Goal: Task Accomplishment & Management: Use online tool/utility

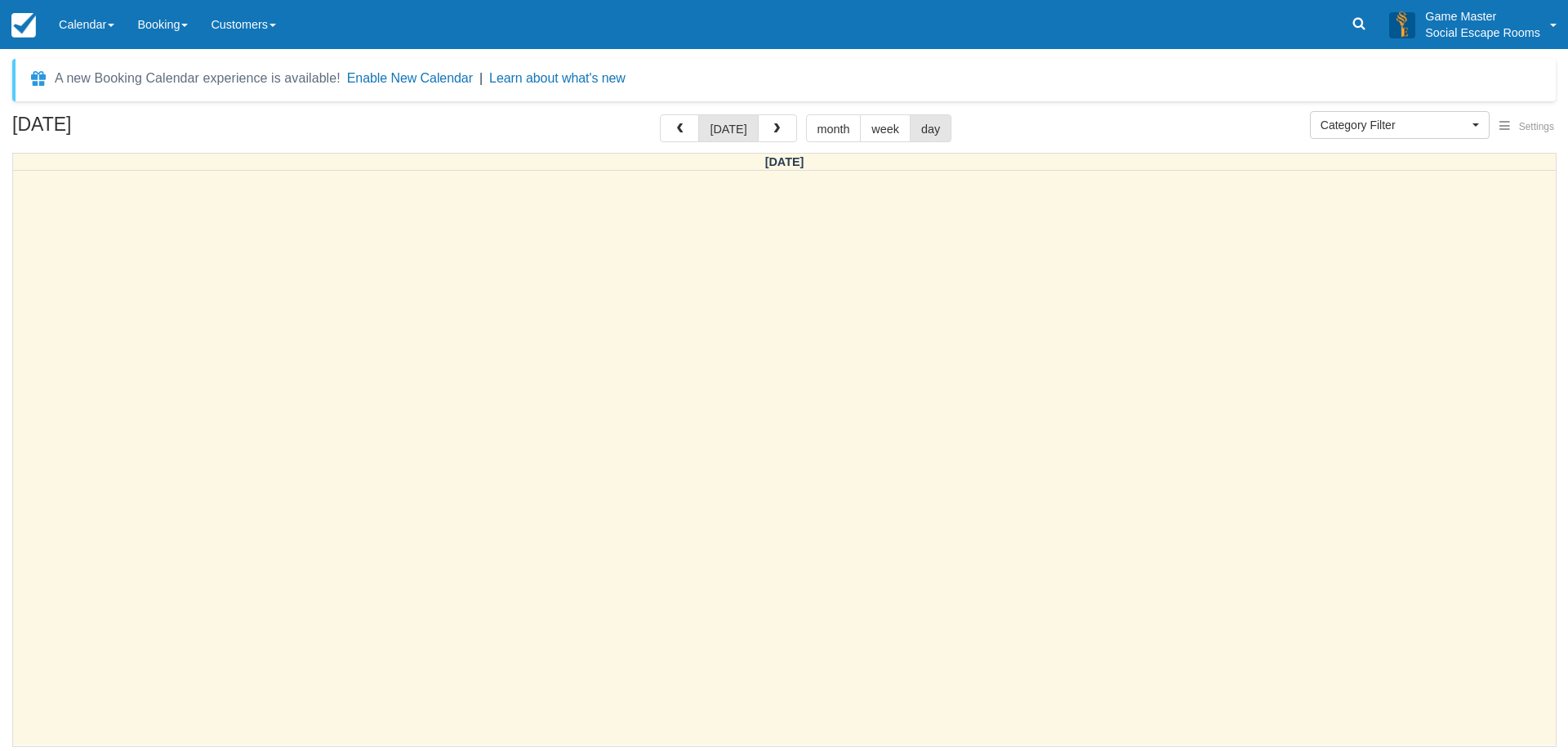
select select
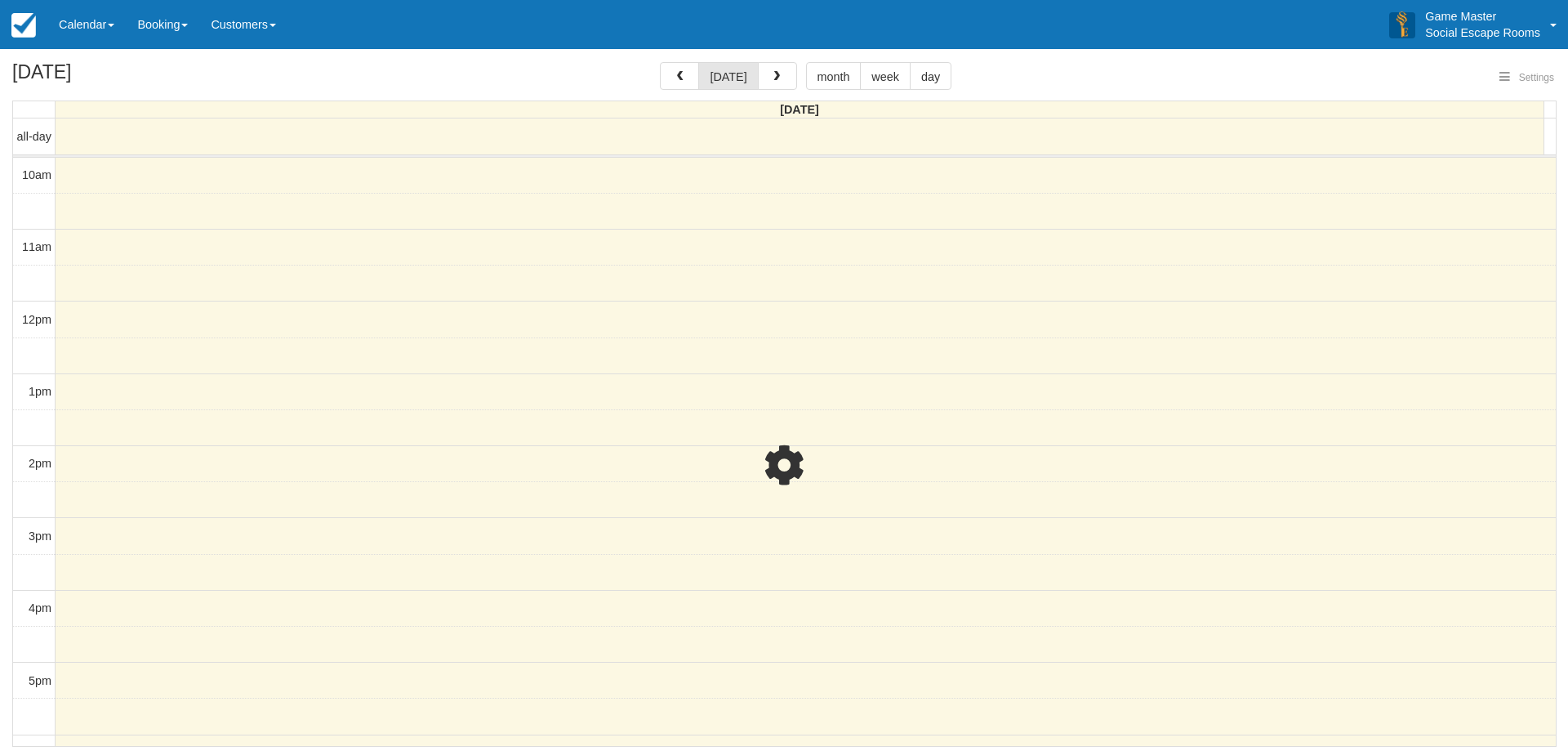
select select
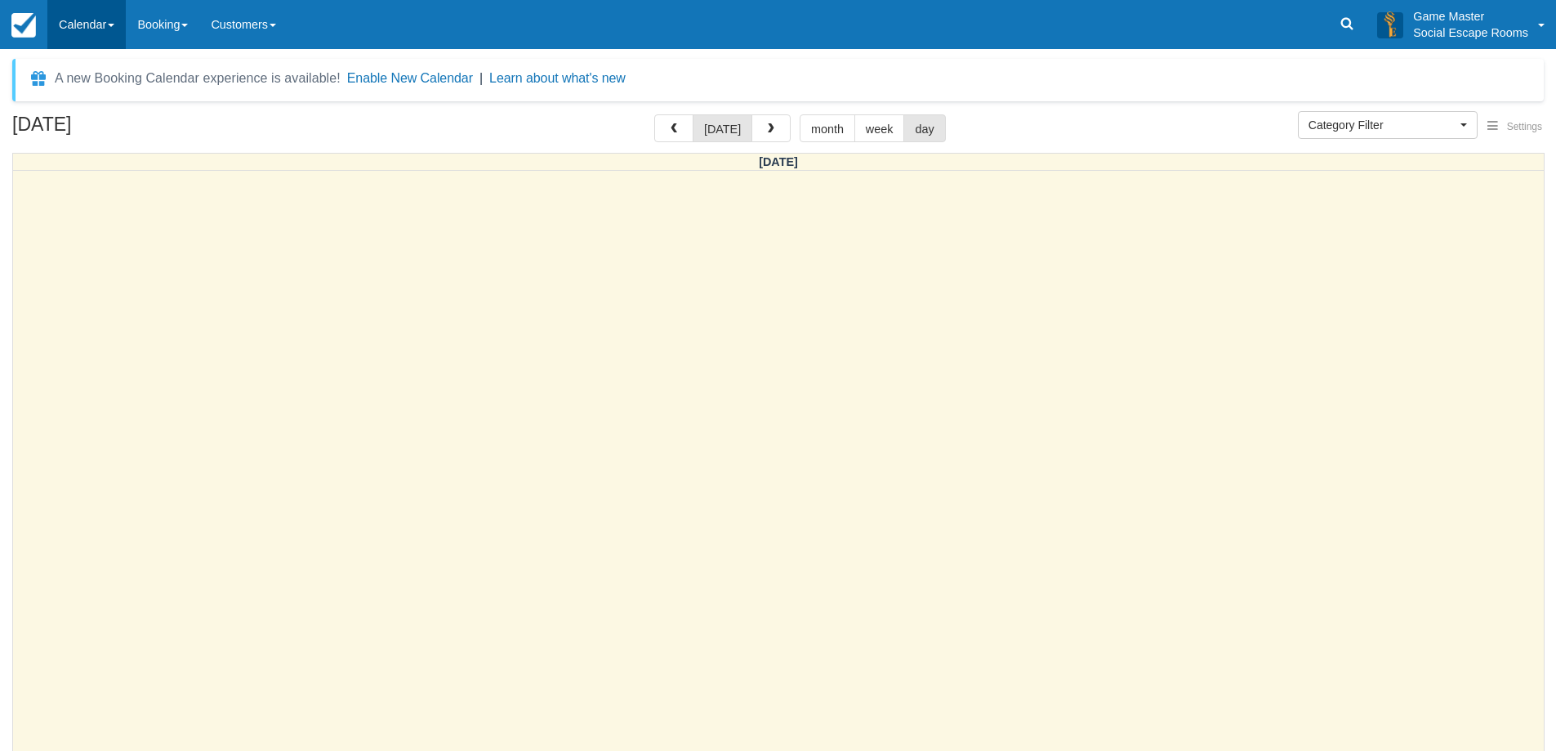
click at [88, 9] on link "Calendar" at bounding box center [86, 24] width 78 height 49
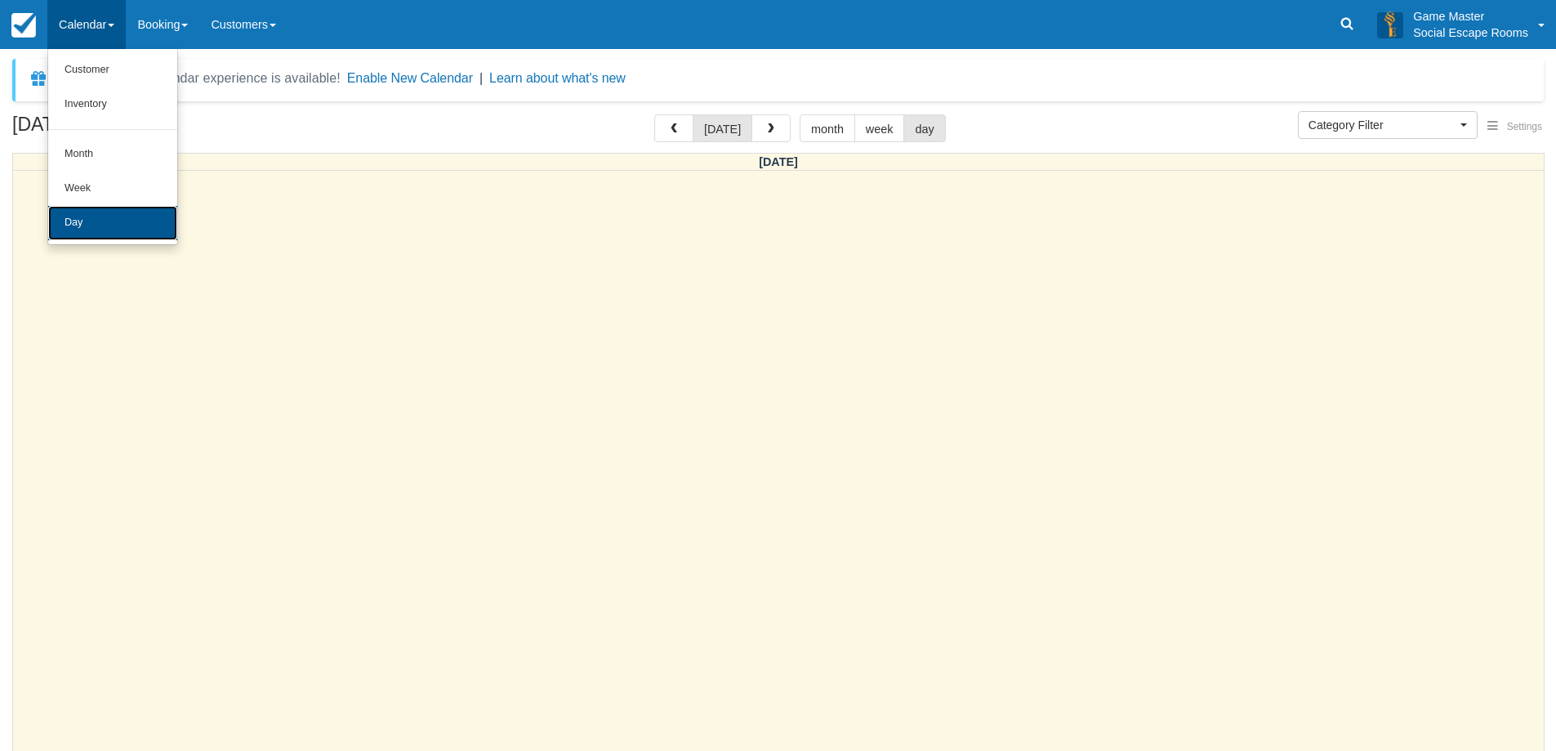
click at [87, 219] on link "Day" at bounding box center [112, 223] width 129 height 34
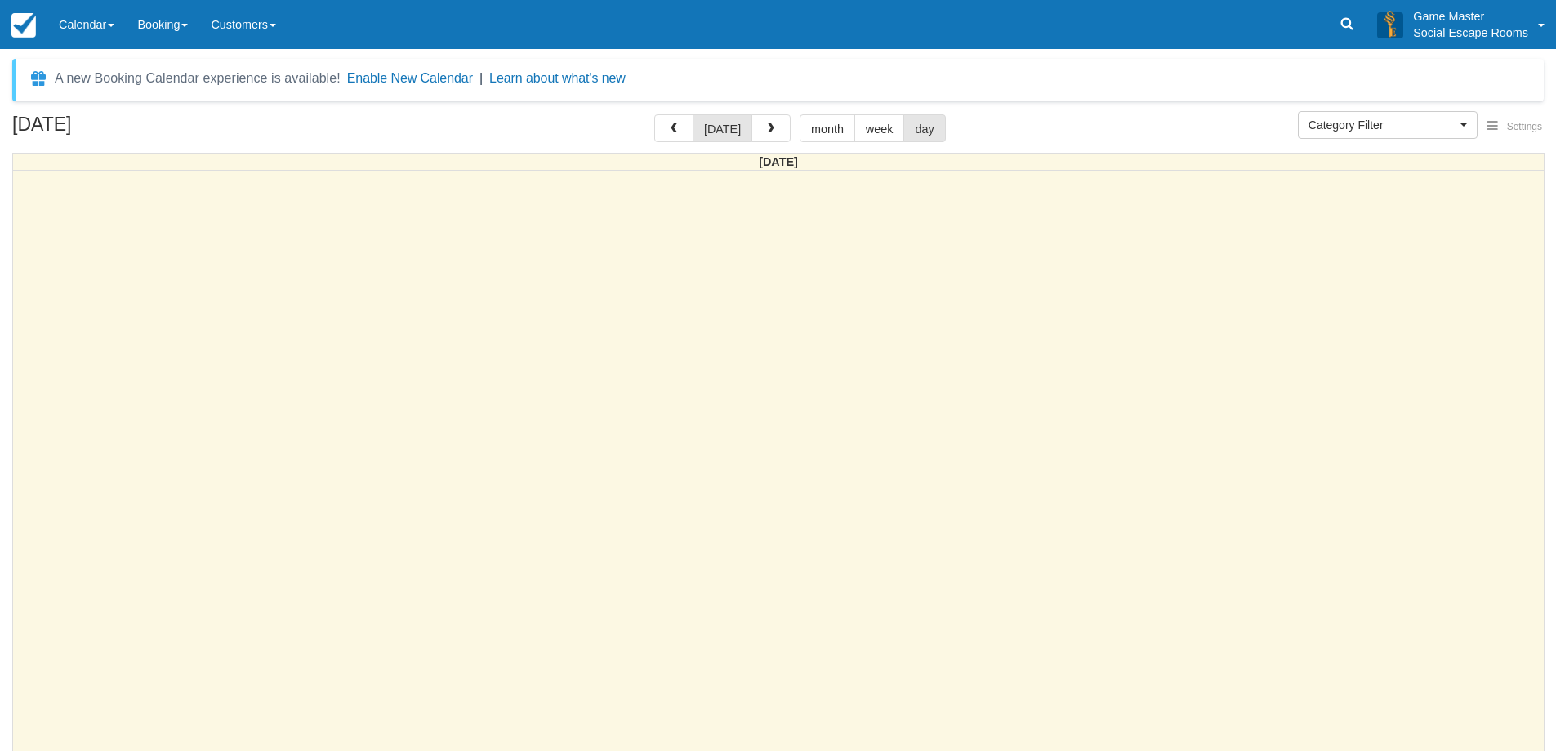
select select
